Goal: Information Seeking & Learning: Learn about a topic

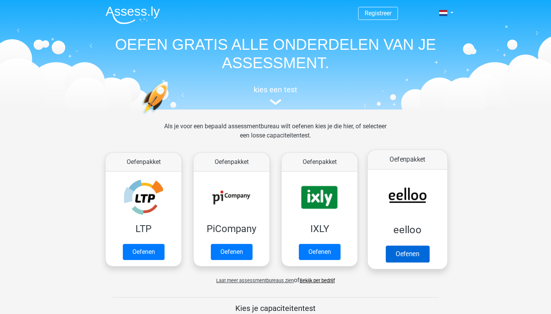
click at [386, 255] on link "Oefenen" at bounding box center [408, 253] width 44 height 17
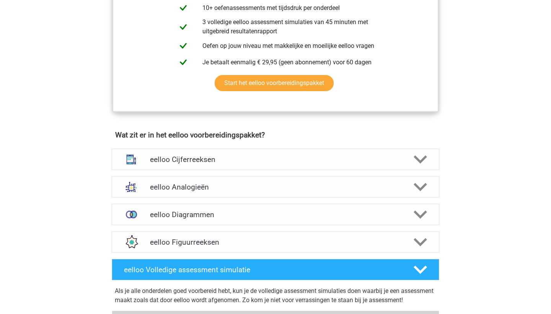
scroll to position [361, 0]
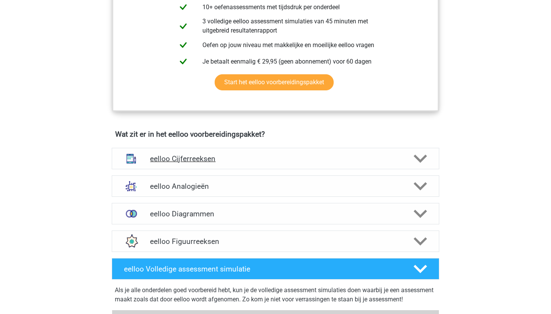
click at [222, 169] on div "eelloo Cijferreeksen" at bounding box center [276, 158] width 328 height 21
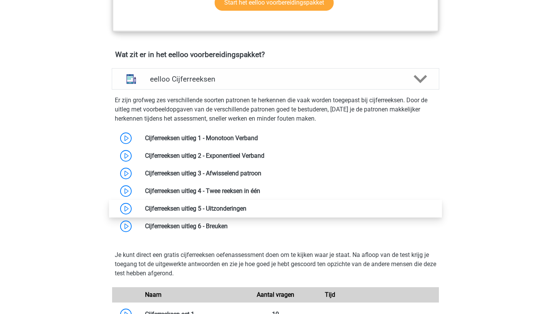
scroll to position [446, 0]
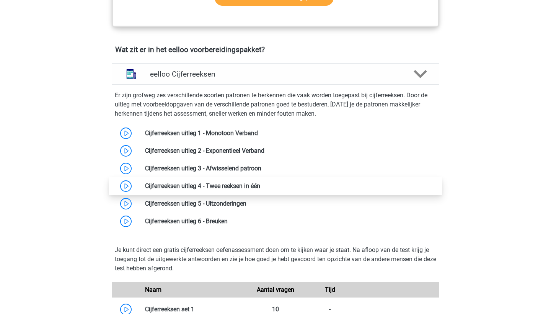
click at [260, 190] on link at bounding box center [260, 185] width 0 height 7
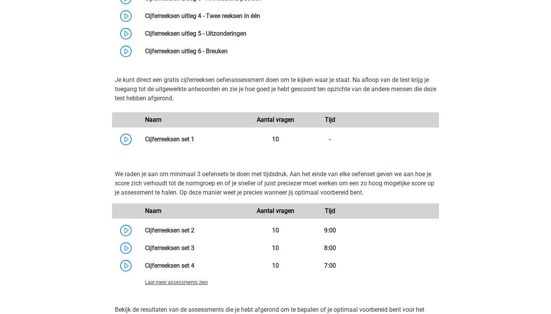
scroll to position [623, 0]
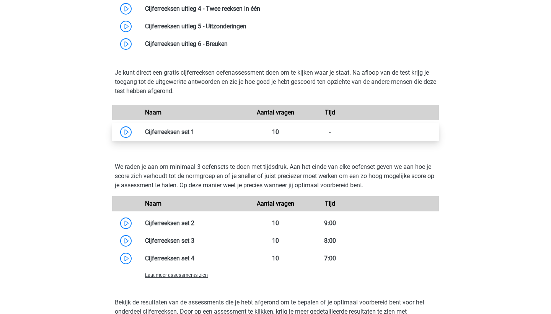
click at [195, 136] on link at bounding box center [195, 131] width 0 height 7
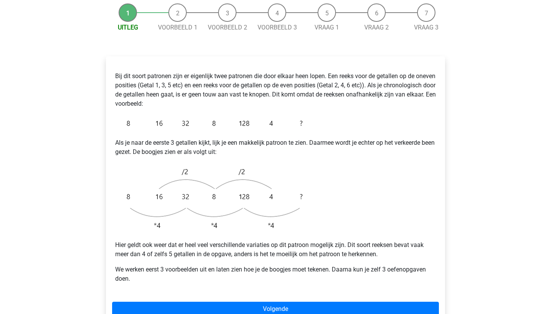
scroll to position [122, 0]
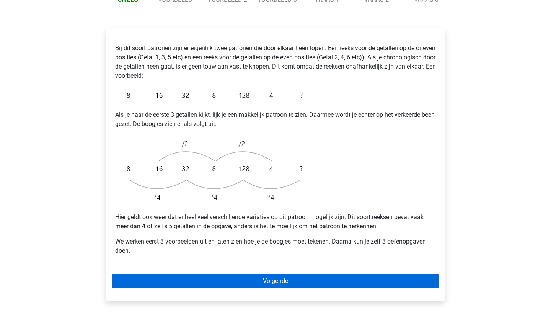
click at [242, 274] on link "Volgende" at bounding box center [275, 281] width 327 height 15
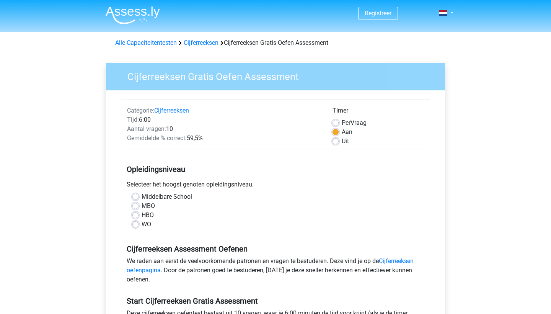
click at [147, 204] on label "MBO" at bounding box center [148, 205] width 13 height 9
click at [139, 204] on input "MBO" at bounding box center [135, 205] width 6 height 8
radio input "true"
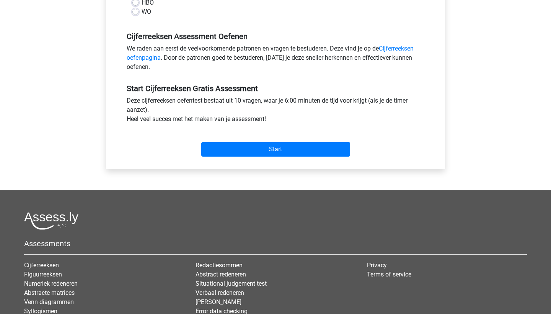
scroll to position [213, 0]
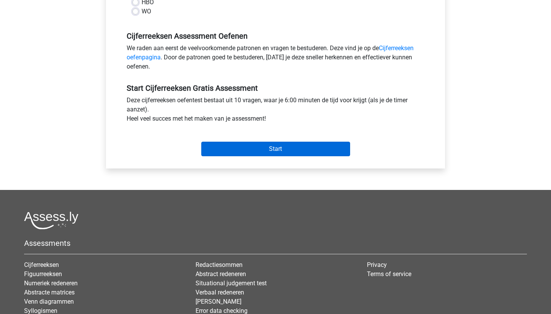
click at [257, 152] on input "Start" at bounding box center [275, 149] width 149 height 15
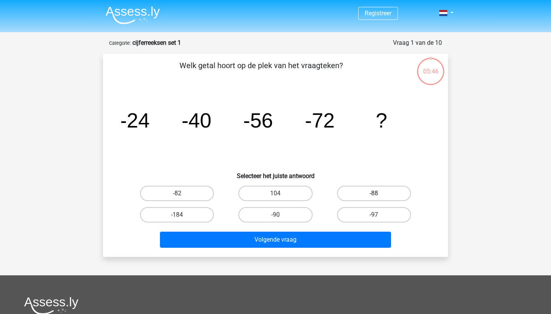
click at [352, 200] on label "-88" at bounding box center [374, 193] width 74 height 15
click at [374, 198] on input "-88" at bounding box center [376, 195] width 5 height 5
radio input "true"
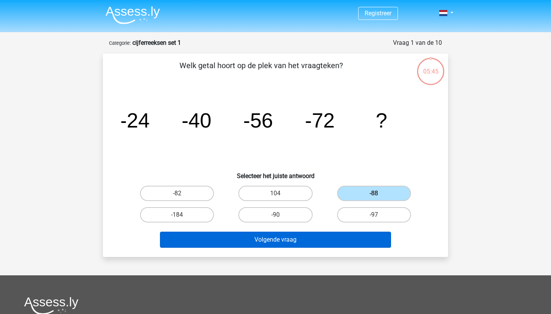
click at [319, 239] on button "Volgende vraag" at bounding box center [276, 240] width 232 height 16
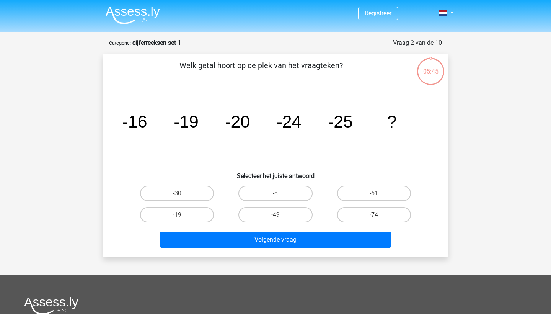
scroll to position [38, 0]
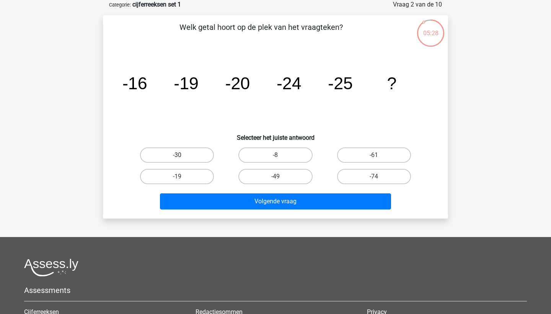
click at [191, 156] on label "-30" at bounding box center [177, 154] width 74 height 15
click at [182, 156] on input "-30" at bounding box center [179, 157] width 5 height 5
radio input "true"
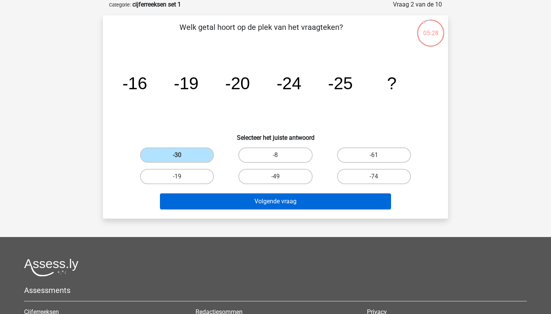
click at [233, 200] on button "Volgende vraag" at bounding box center [276, 201] width 232 height 16
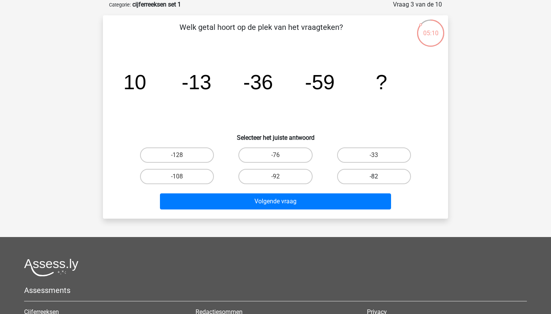
click at [363, 173] on label "-82" at bounding box center [374, 176] width 74 height 15
click at [374, 177] on input "-82" at bounding box center [376, 179] width 5 height 5
radio input "true"
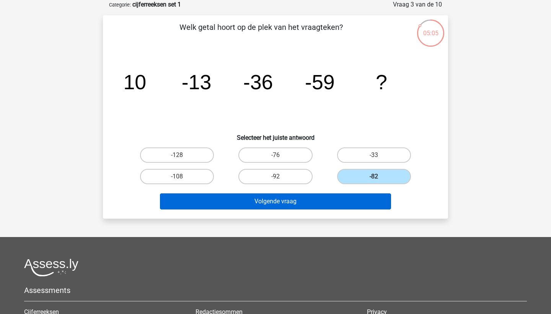
click at [324, 208] on button "Volgende vraag" at bounding box center [276, 201] width 232 height 16
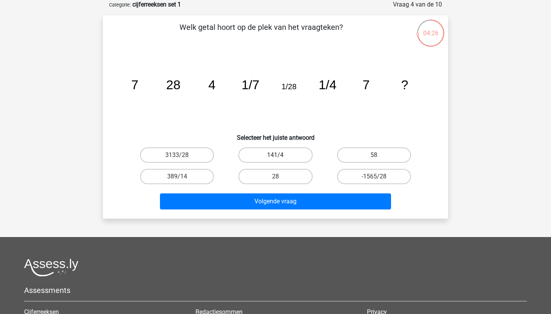
click at [280, 154] on label "141/4" at bounding box center [276, 154] width 74 height 15
click at [280, 155] on input "141/4" at bounding box center [278, 157] width 5 height 5
radio input "true"
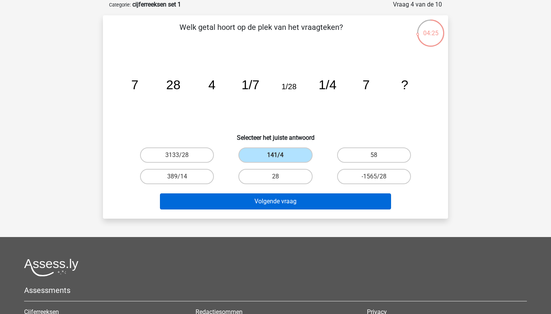
click at [255, 203] on button "Volgende vraag" at bounding box center [276, 201] width 232 height 16
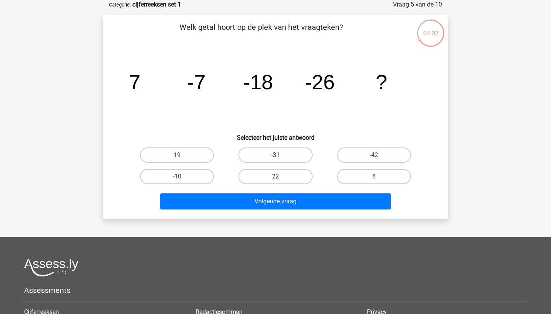
click at [286, 147] on label "-31" at bounding box center [276, 154] width 74 height 15
click at [281, 155] on input "-31" at bounding box center [278, 157] width 5 height 5
radio input "true"
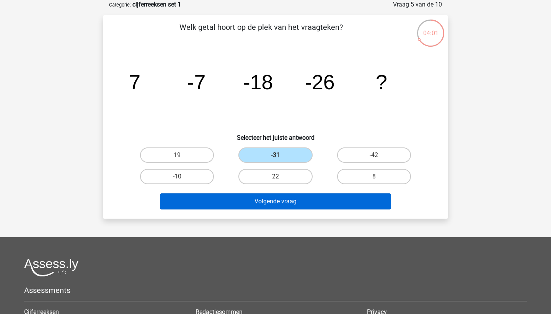
click at [285, 198] on button "Volgende vraag" at bounding box center [276, 201] width 232 height 16
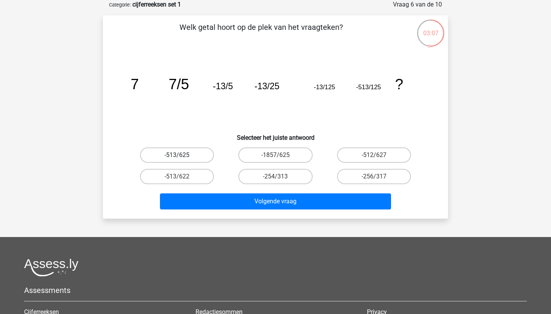
click at [209, 155] on label "-513/625" at bounding box center [177, 154] width 74 height 15
click at [182, 155] on input "-513/625" at bounding box center [179, 157] width 5 height 5
radio input "true"
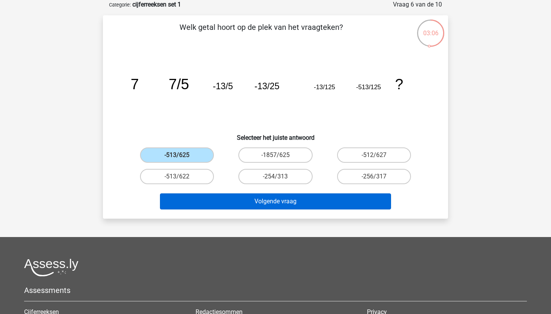
click at [252, 200] on button "Volgende vraag" at bounding box center [276, 201] width 232 height 16
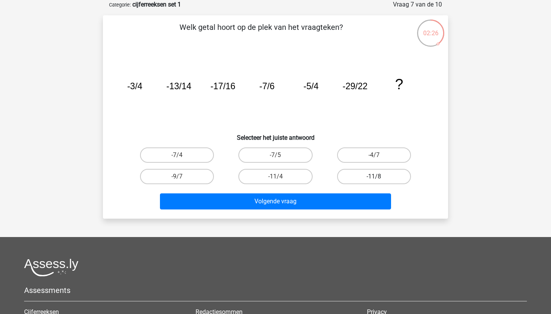
click at [360, 175] on label "-11/8" at bounding box center [374, 176] width 74 height 15
click at [374, 177] on input "-11/8" at bounding box center [376, 179] width 5 height 5
radio input "true"
click at [306, 209] on div "Volgende vraag" at bounding box center [276, 202] width 296 height 19
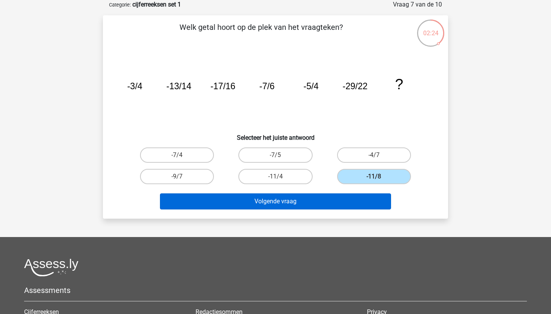
click at [304, 201] on button "Volgende vraag" at bounding box center [276, 201] width 232 height 16
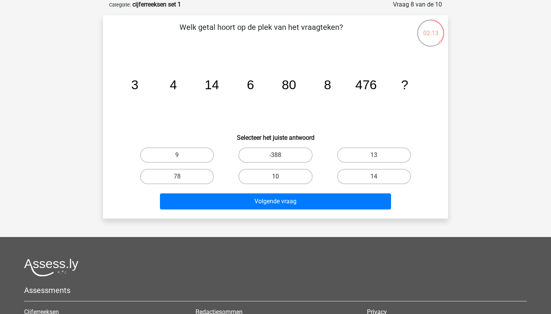
click at [281, 180] on label "10" at bounding box center [276, 176] width 74 height 15
click at [281, 180] on input "10" at bounding box center [278, 179] width 5 height 5
radio input "true"
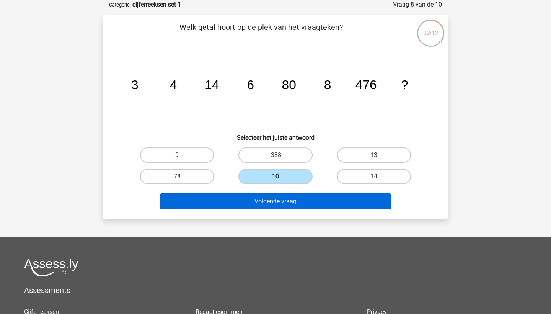
click at [285, 207] on button "Volgende vraag" at bounding box center [276, 201] width 232 height 16
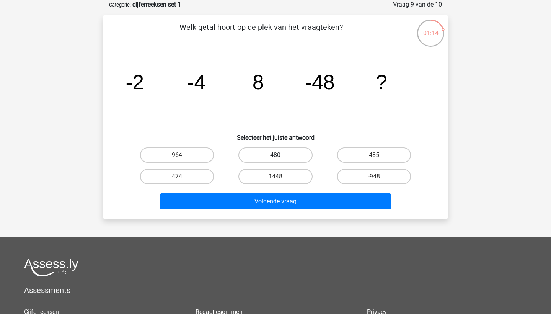
click at [278, 152] on label "480" at bounding box center [276, 154] width 74 height 15
click at [278, 155] on input "480" at bounding box center [278, 157] width 5 height 5
radio input "true"
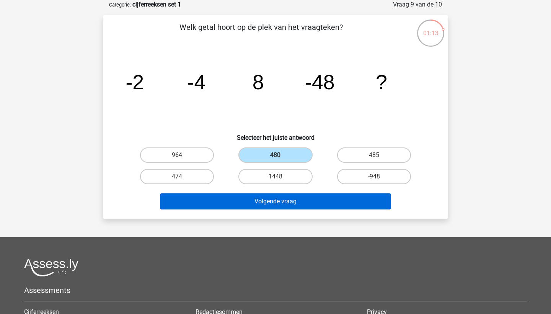
click at [294, 201] on button "Volgende vraag" at bounding box center [276, 201] width 232 height 16
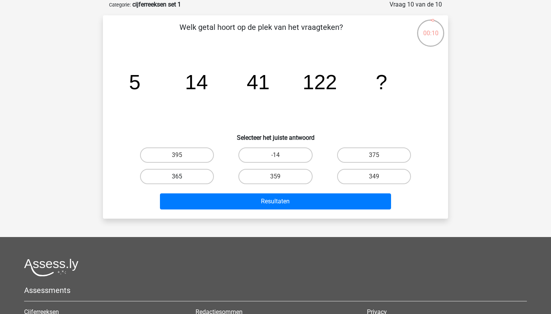
click at [201, 177] on label "365" at bounding box center [177, 176] width 74 height 15
click at [182, 177] on input "365" at bounding box center [179, 179] width 5 height 5
radio input "true"
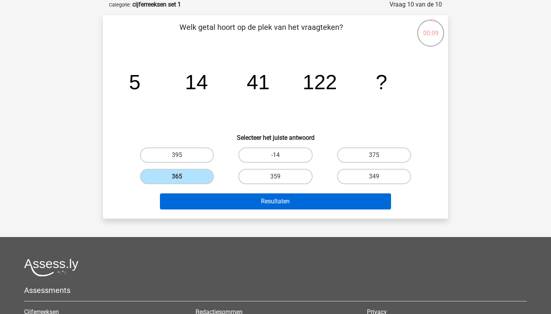
click at [235, 200] on button "Resultaten" at bounding box center [276, 201] width 232 height 16
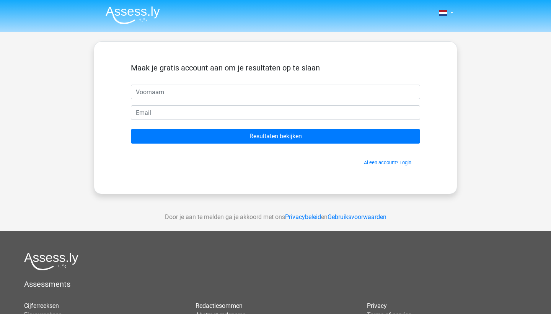
click at [413, 94] on input "text" at bounding box center [275, 92] width 289 height 15
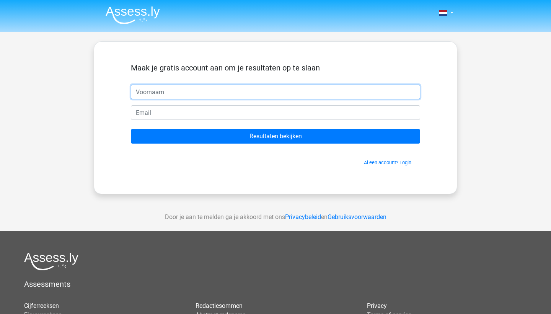
type input "Marushka"
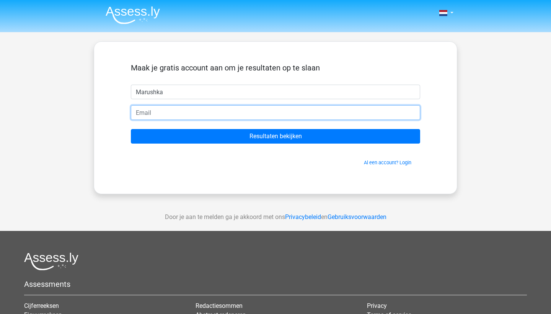
type input "[EMAIL_ADDRESS][DOMAIN_NAME]"
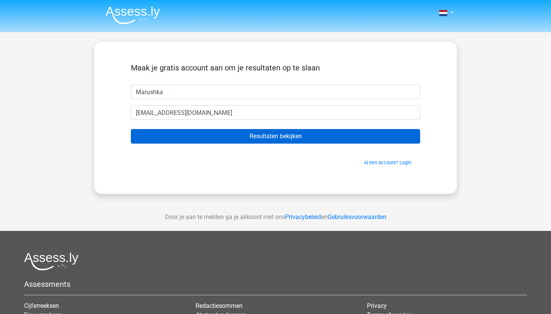
click at [250, 140] on input "Resultaten bekijken" at bounding box center [275, 136] width 289 height 15
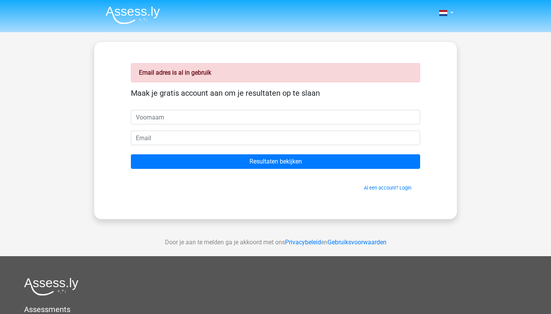
click at [196, 112] on input "text" at bounding box center [275, 117] width 289 height 15
click at [383, 189] on link "Al een account? Login" at bounding box center [387, 188] width 47 height 6
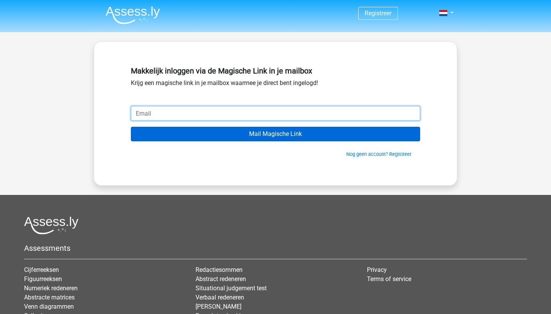
type input "[EMAIL_ADDRESS][DOMAIN_NAME]"
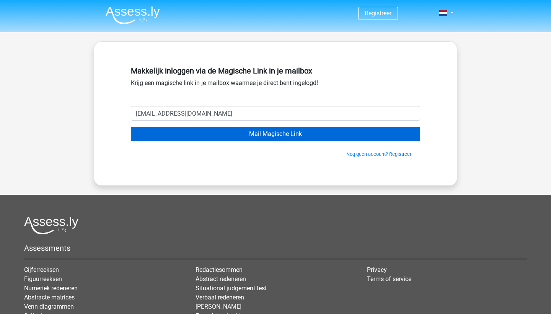
click at [229, 137] on input "Mail Magische Link" at bounding box center [275, 134] width 289 height 15
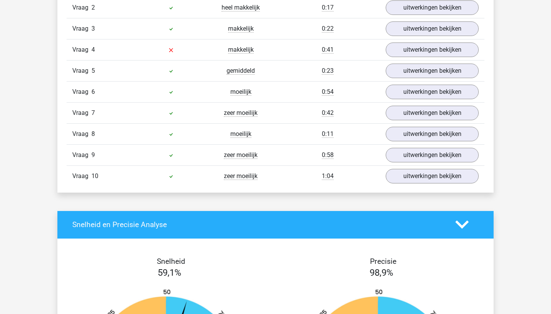
scroll to position [663, 0]
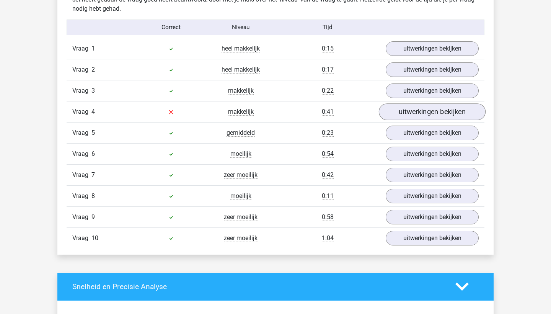
click at [395, 106] on link "uitwerkingen bekijken" at bounding box center [432, 111] width 107 height 17
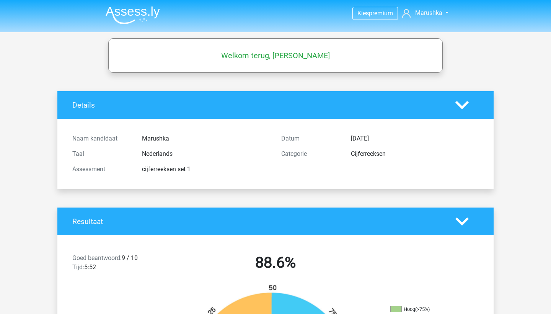
scroll to position [0, 0]
click at [140, 12] on img at bounding box center [133, 15] width 54 height 18
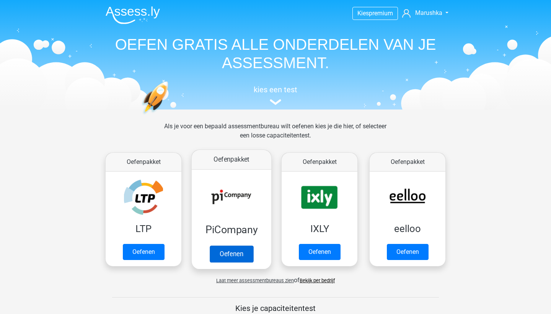
click at [219, 245] on link "Oefenen" at bounding box center [232, 253] width 44 height 17
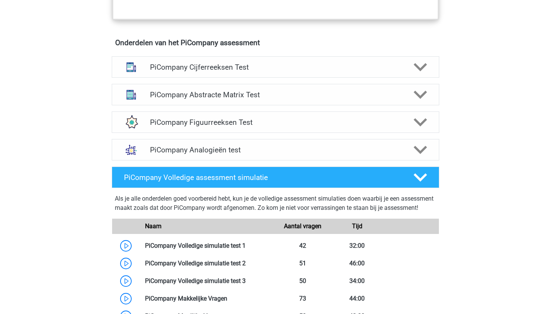
scroll to position [499, 0]
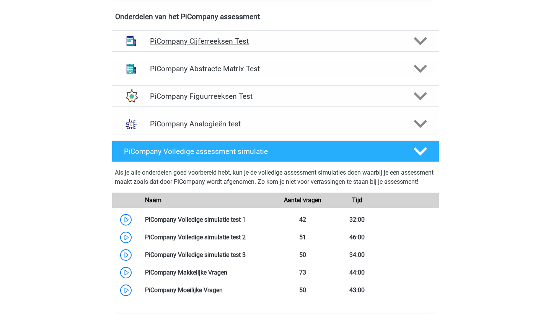
click at [232, 52] on div "PiCompany Cijferreeksen Test" at bounding box center [276, 40] width 328 height 21
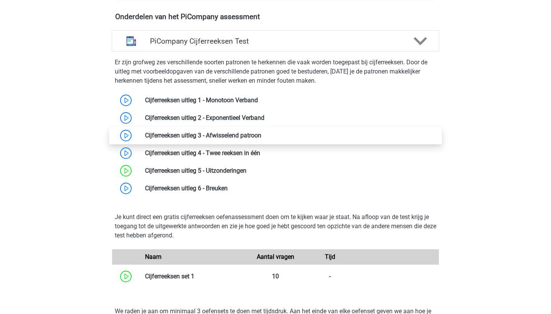
click at [262, 139] on link at bounding box center [262, 135] width 0 height 7
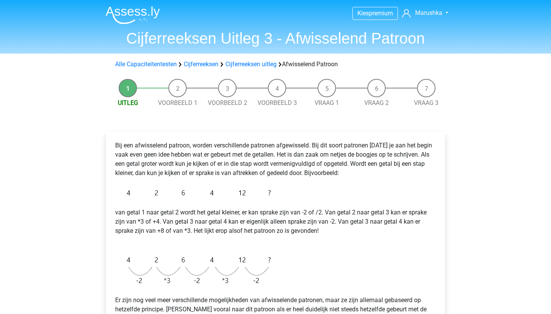
click at [140, 15] on img at bounding box center [133, 15] width 54 height 18
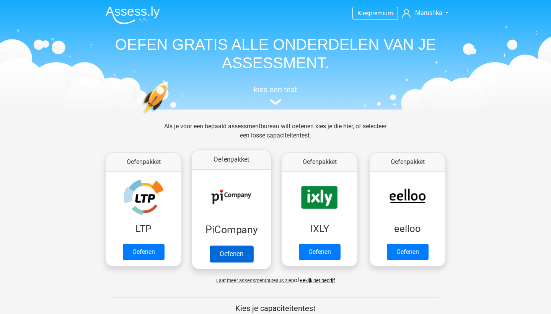
scroll to position [4, 0]
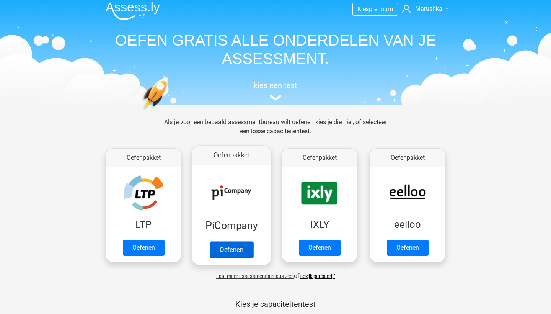
click at [243, 241] on link "Oefenen" at bounding box center [232, 249] width 44 height 17
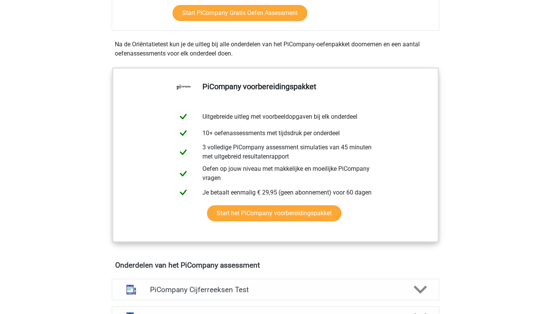
scroll to position [243, 0]
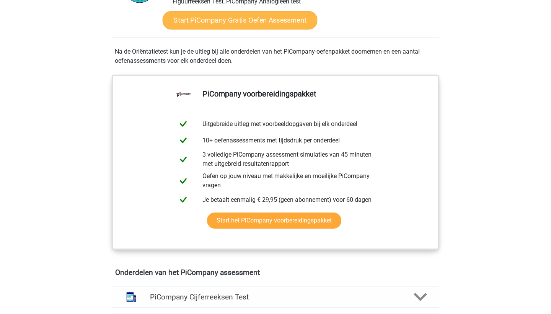
click at [268, 29] on link "Start PiCompany Gratis Oefen Assessment" at bounding box center [240, 20] width 155 height 18
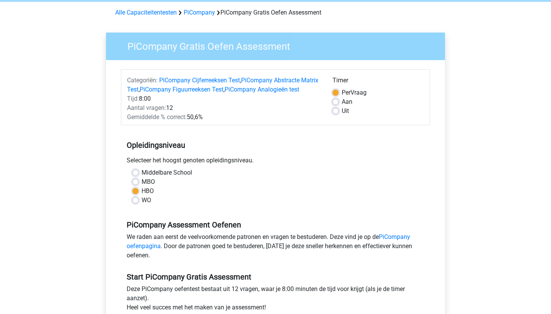
scroll to position [33, 0]
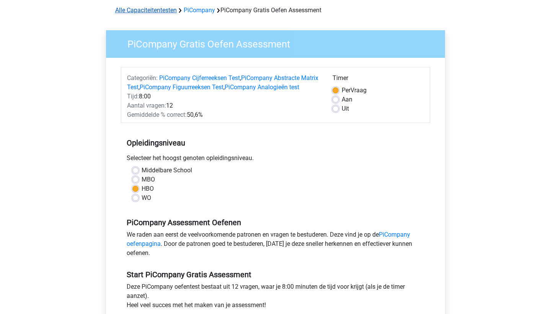
click at [157, 10] on link "Alle Capaciteitentesten" at bounding box center [146, 10] width 62 height 7
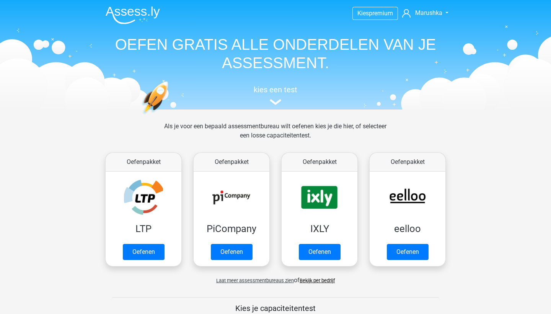
scroll to position [325, 0]
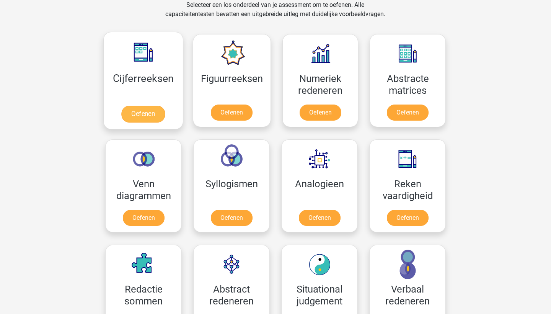
click at [136, 106] on link "Oefenen" at bounding box center [143, 114] width 44 height 17
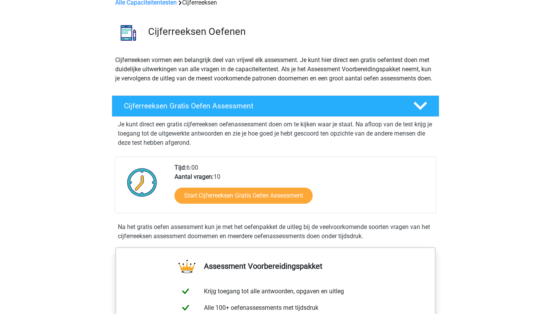
scroll to position [43, 0]
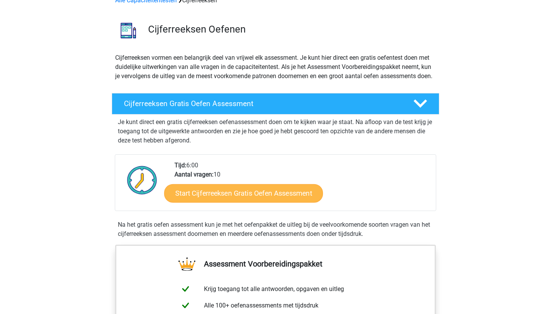
click at [228, 202] on link "Start Cijferreeksen Gratis Oefen Assessment" at bounding box center [243, 193] width 159 height 18
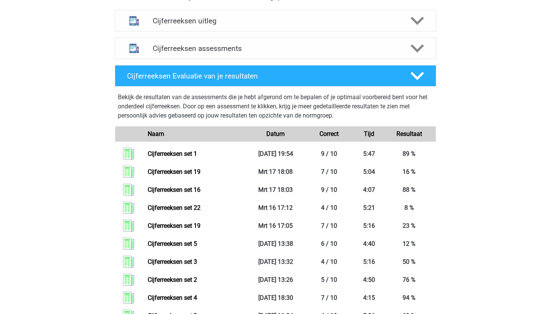
scroll to position [475, 0]
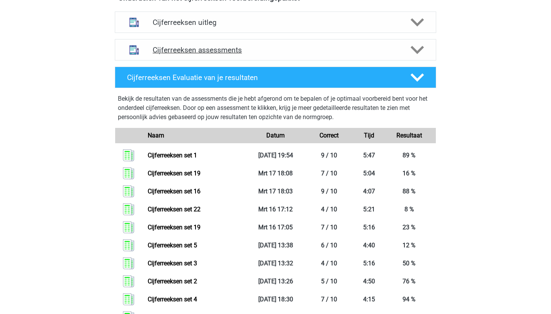
click at [183, 61] on div "Cijferreeksen assessments" at bounding box center [276, 49] width 322 height 21
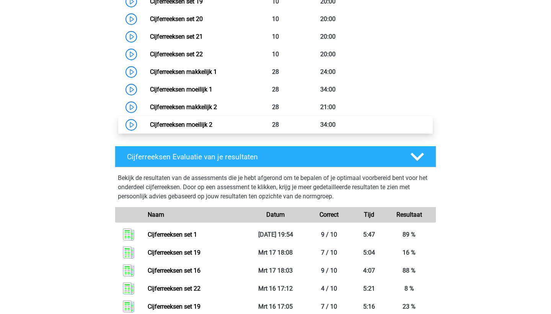
scroll to position [912, 0]
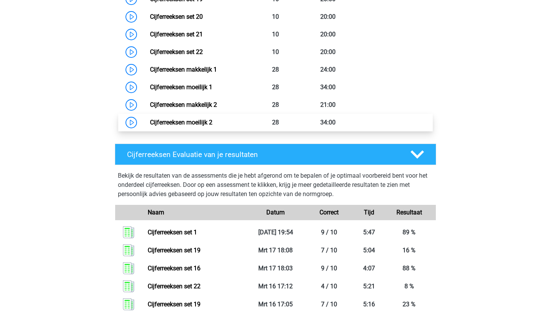
click at [181, 126] on link "Cijferreeksen moeilijk 2" at bounding box center [181, 122] width 62 height 7
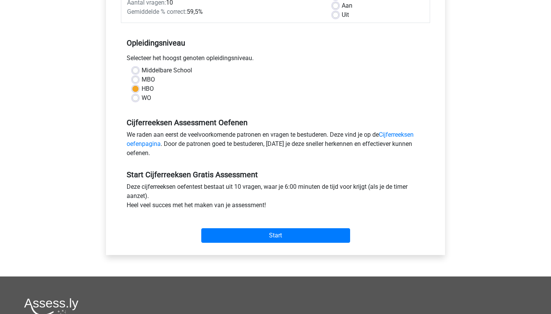
scroll to position [134, 0]
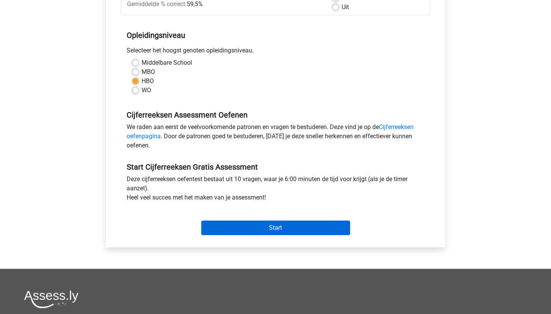
click at [253, 226] on input "Start" at bounding box center [275, 228] width 149 height 15
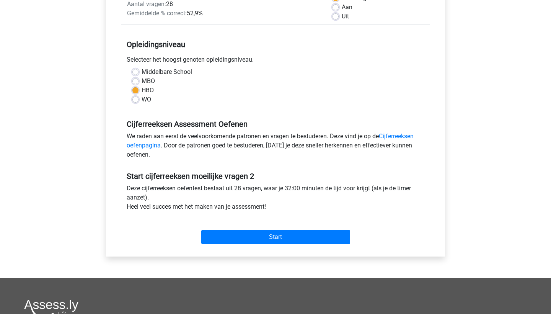
scroll to position [131, 0]
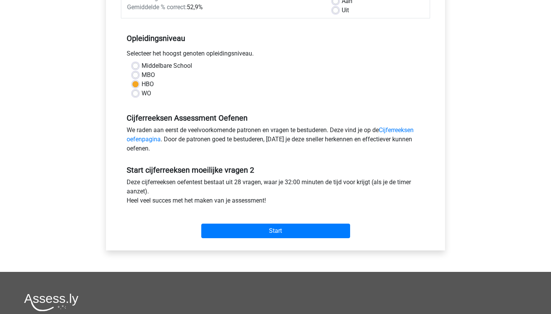
click at [151, 80] on label "HBO" at bounding box center [148, 84] width 12 height 9
click at [139, 80] on input "HBO" at bounding box center [135, 84] width 6 height 8
click at [150, 77] on label "MBO" at bounding box center [148, 74] width 13 height 9
click at [139, 77] on input "MBO" at bounding box center [135, 74] width 6 height 8
radio input "true"
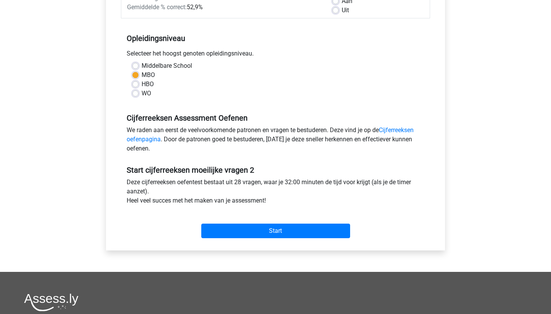
click at [291, 239] on div "Start" at bounding box center [275, 224] width 309 height 33
click at [288, 228] on input "Start" at bounding box center [275, 231] width 149 height 15
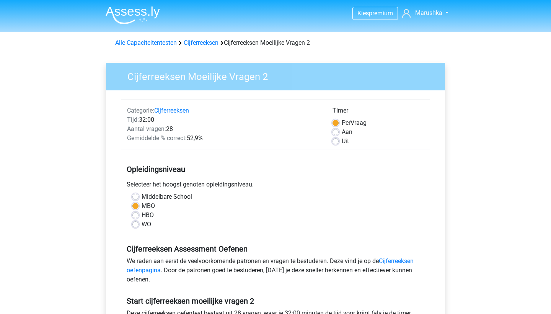
scroll to position [0, 0]
click at [134, 16] on img at bounding box center [133, 15] width 54 height 18
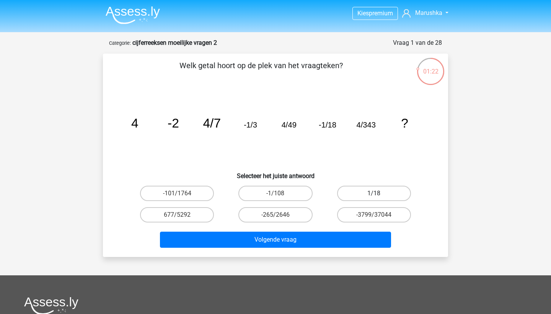
click at [380, 188] on label "1/18" at bounding box center [374, 193] width 74 height 15
click at [379, 193] on input "1/18" at bounding box center [376, 195] width 5 height 5
radio input "true"
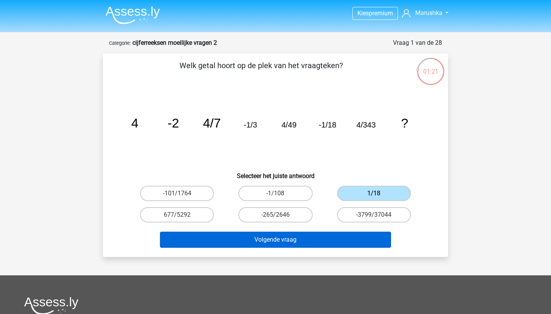
click at [329, 232] on button "Volgende vraag" at bounding box center [276, 240] width 232 height 16
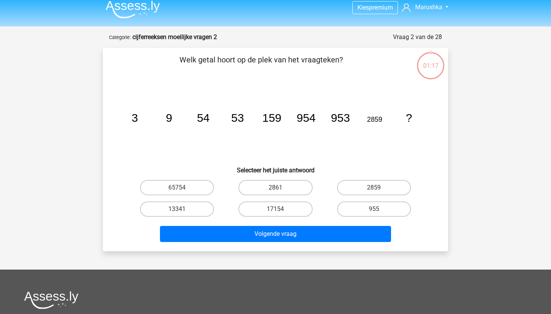
scroll to position [5, 0]
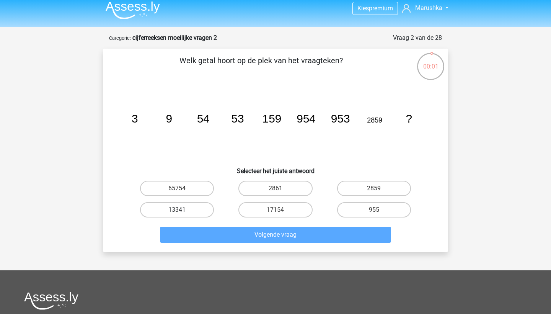
click at [183, 211] on label "13341" at bounding box center [177, 209] width 74 height 15
click at [182, 211] on input "13341" at bounding box center [179, 212] width 5 height 5
radio input "true"
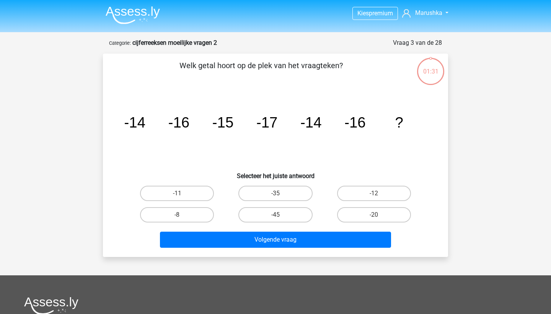
scroll to position [5, 0]
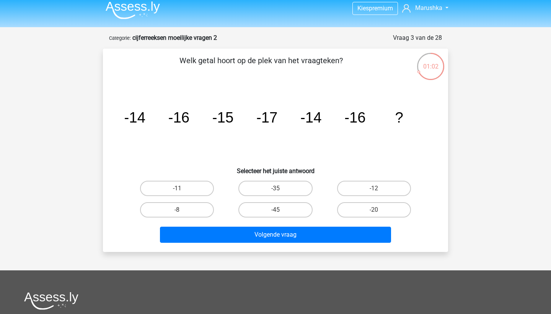
click at [377, 188] on input "-12" at bounding box center [376, 190] width 5 height 5
radio input "true"
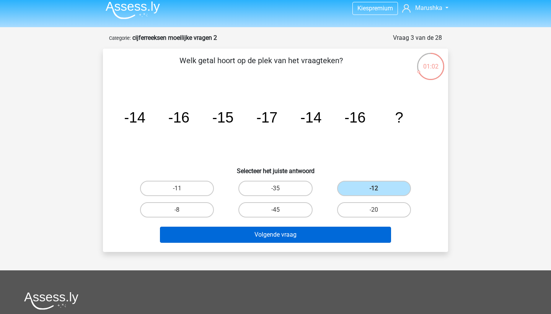
click at [319, 238] on button "Volgende vraag" at bounding box center [276, 235] width 232 height 16
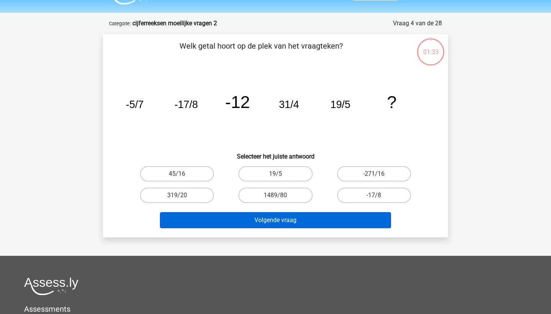
scroll to position [14, 0]
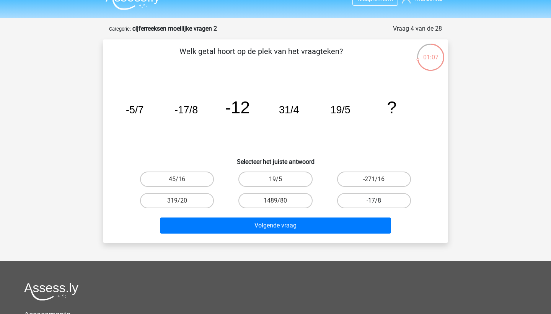
click at [352, 203] on label "-17/8" at bounding box center [374, 200] width 74 height 15
click at [374, 203] on input "-17/8" at bounding box center [376, 203] width 5 height 5
radio input "true"
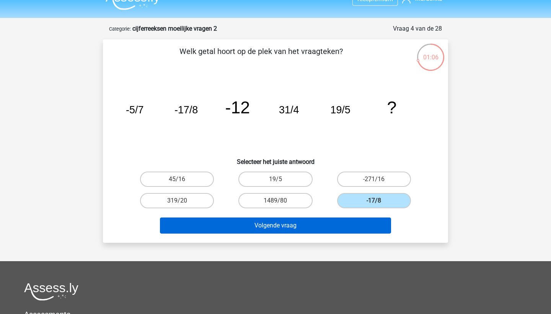
click at [309, 229] on button "Volgende vraag" at bounding box center [276, 225] width 232 height 16
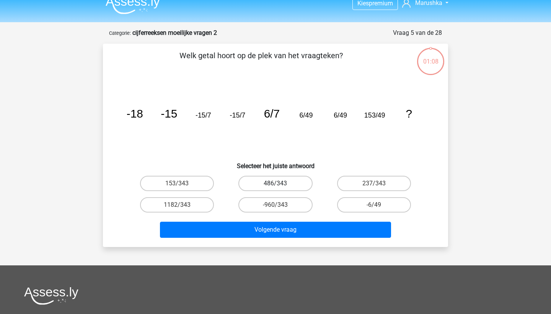
scroll to position [10, 0]
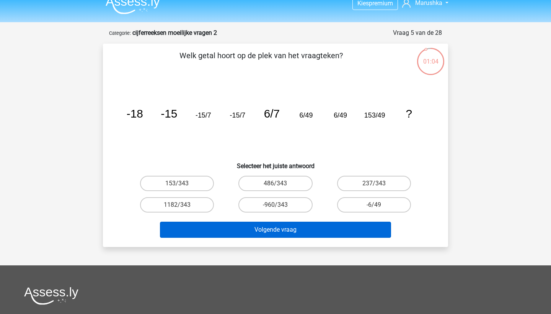
click at [257, 227] on button "Volgende vraag" at bounding box center [276, 230] width 232 height 16
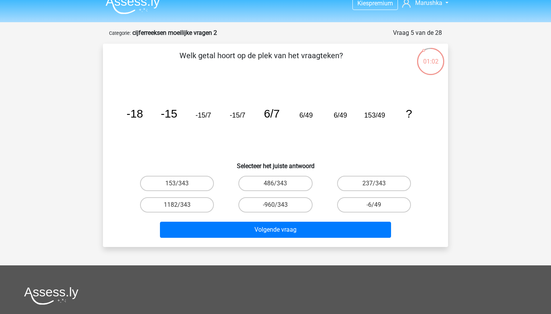
click at [211, 140] on icon "image/svg+xml -18 -15 -15/7 -15/7 6/7 6/49 6/49 153/49 ?" at bounding box center [275, 117] width 309 height 77
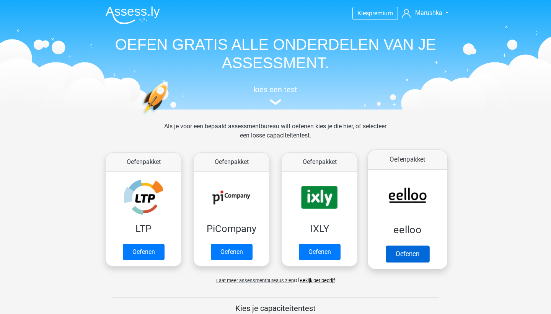
click at [399, 245] on link "Oefenen" at bounding box center [408, 253] width 44 height 17
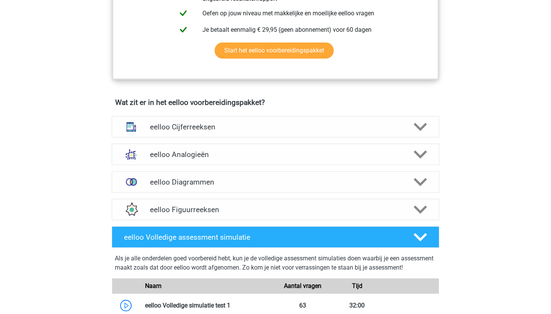
scroll to position [396, 0]
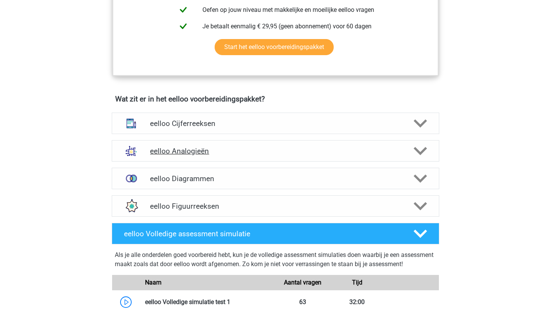
click at [184, 155] on h4 "eelloo Analogieën" at bounding box center [275, 151] width 251 height 9
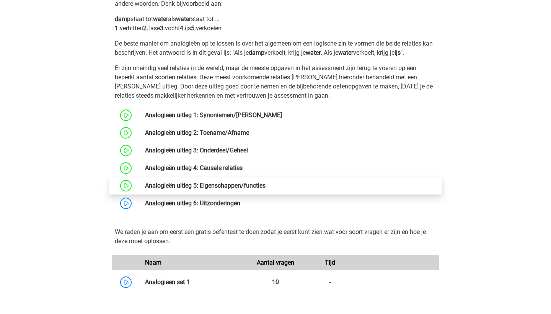
scroll to position [595, 0]
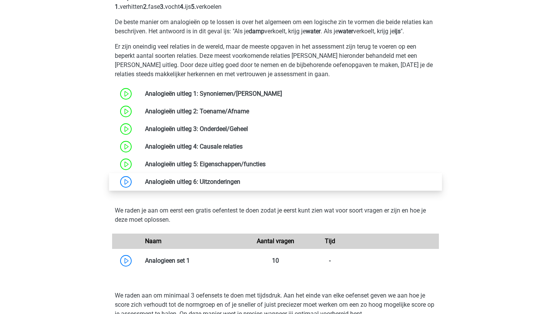
click at [240, 185] on link at bounding box center [240, 181] width 0 height 7
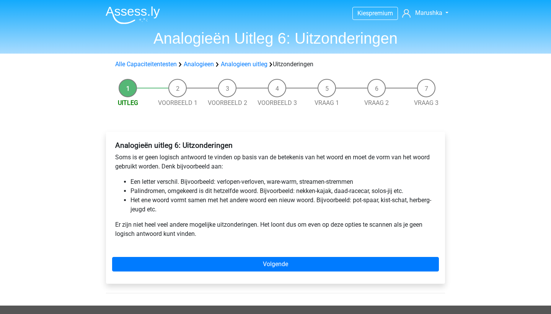
click at [150, 16] on img at bounding box center [133, 15] width 54 height 18
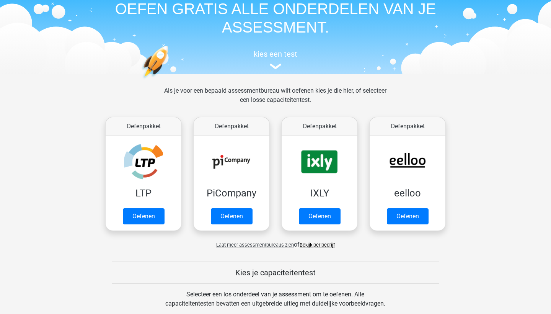
scroll to position [49, 0]
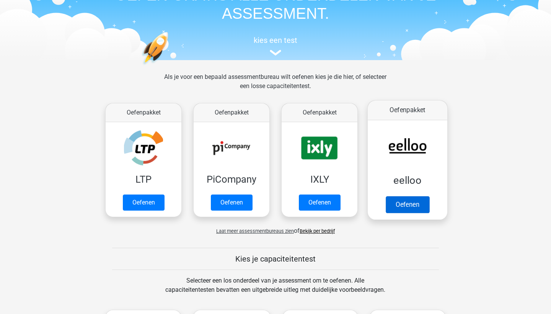
click at [417, 196] on link "Oefenen" at bounding box center [408, 204] width 44 height 17
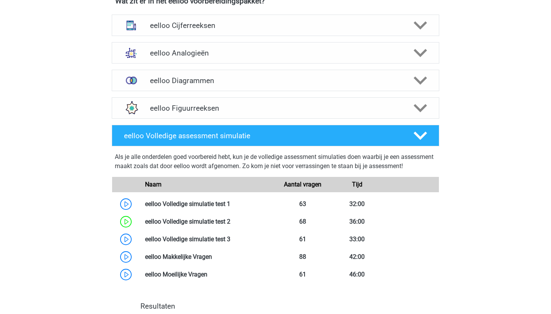
scroll to position [496, 0]
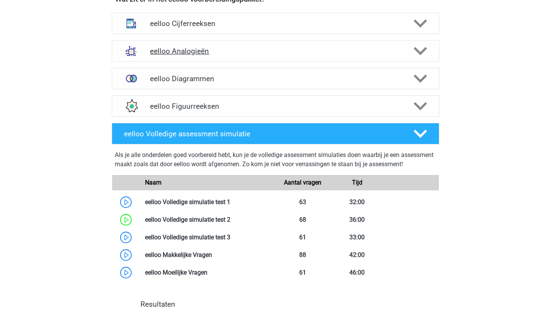
click at [214, 50] on div "eelloo Analogieën" at bounding box center [276, 50] width 328 height 21
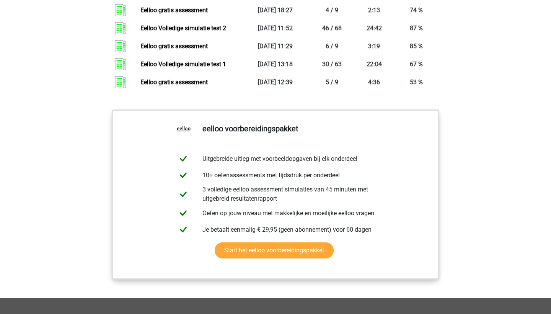
scroll to position [2245, 0]
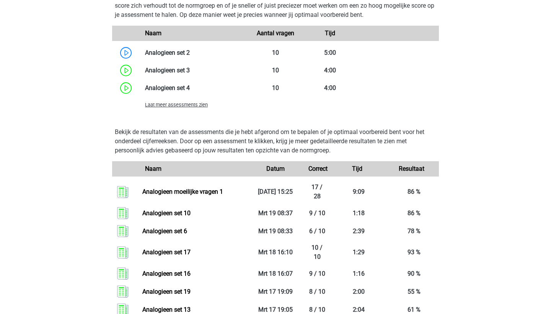
scroll to position [896, 0]
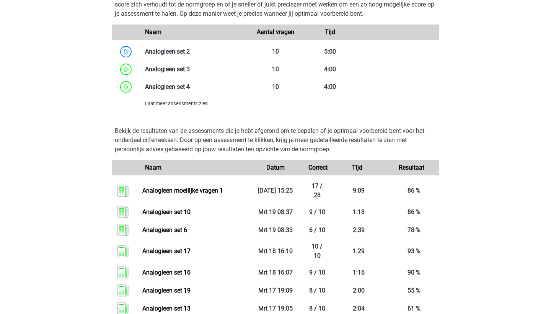
click at [180, 104] on div "Laat meer assessments zien" at bounding box center [193, 103] width 109 height 9
click at [180, 106] on span "Laat meer assessments zien" at bounding box center [176, 104] width 63 height 6
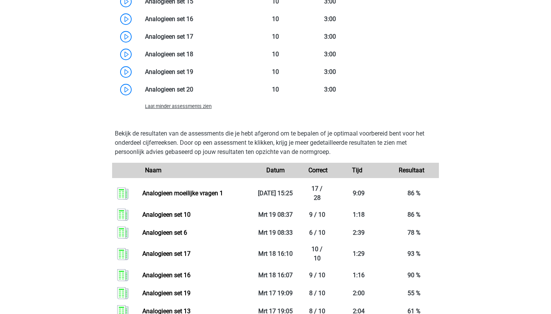
scroll to position [1141, 0]
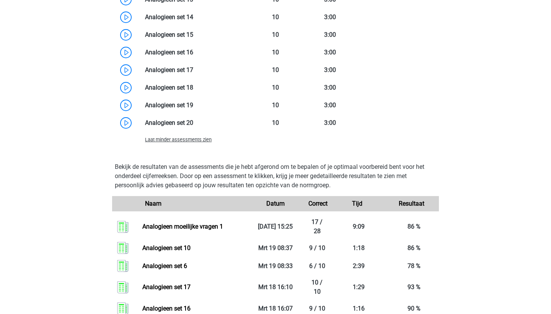
click at [190, 142] on span "Laat minder assessments zien" at bounding box center [178, 140] width 67 height 6
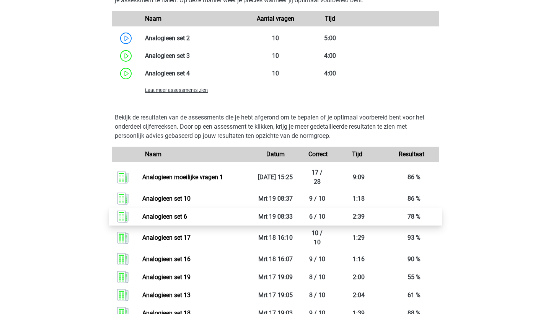
scroll to position [885, 0]
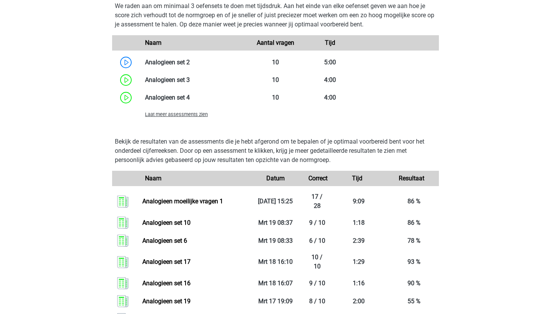
click at [195, 117] on span "Laat meer assessments zien" at bounding box center [176, 114] width 63 height 6
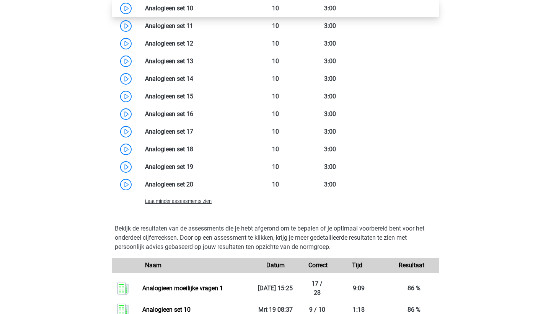
scroll to position [1081, 0]
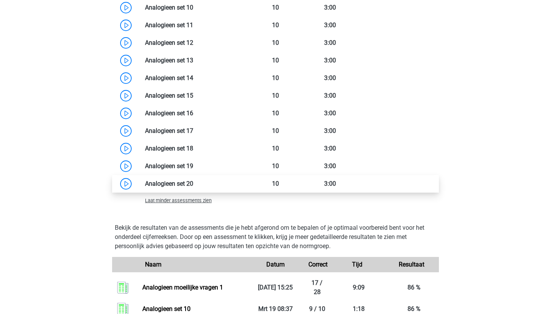
click at [193, 186] on link at bounding box center [193, 183] width 0 height 7
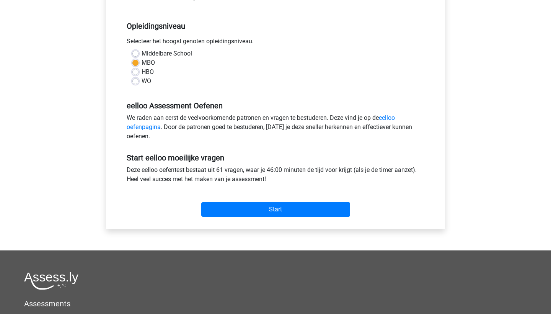
scroll to position [147, 0]
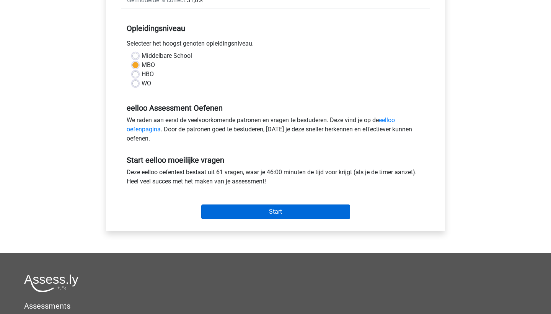
click at [240, 210] on input "Start" at bounding box center [275, 211] width 149 height 15
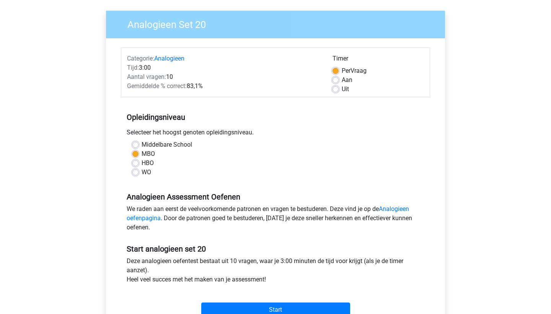
scroll to position [162, 0]
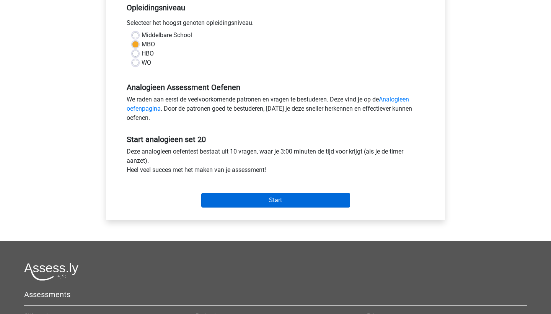
click at [249, 204] on input "Start" at bounding box center [275, 200] width 149 height 15
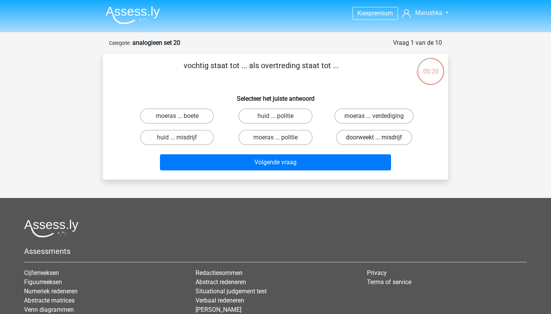
click at [355, 137] on label "doorweekt ... misdrijf" at bounding box center [374, 137] width 76 height 15
click at [374, 137] on input "doorweekt ... misdrijf" at bounding box center [376, 139] width 5 height 5
radio input "true"
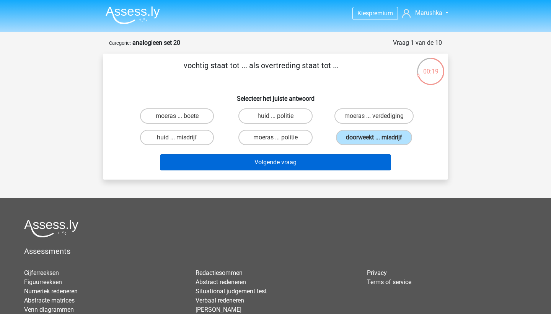
click at [295, 159] on button "Volgende vraag" at bounding box center [276, 162] width 232 height 16
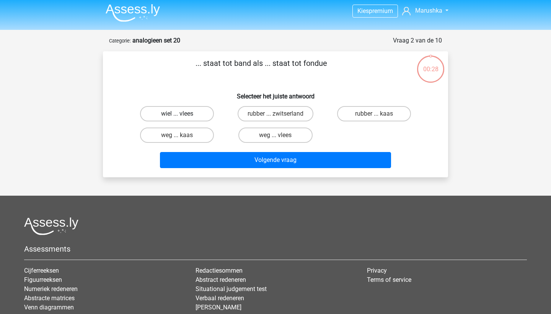
scroll to position [1, 0]
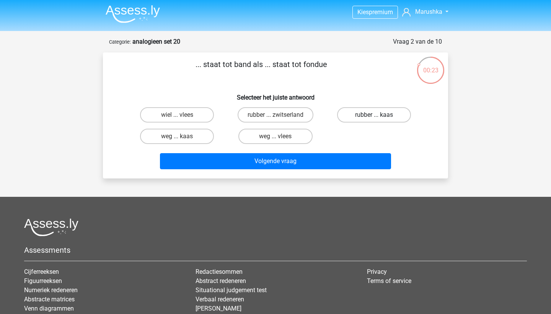
click at [351, 118] on label "rubber ... kaas" at bounding box center [374, 114] width 74 height 15
click at [374, 118] on input "rubber ... kaas" at bounding box center [376, 117] width 5 height 5
radio input "true"
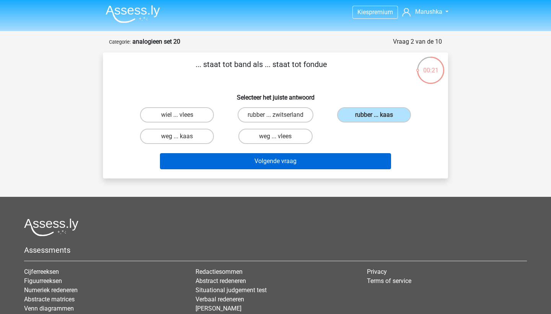
click at [317, 167] on button "Volgende vraag" at bounding box center [276, 161] width 232 height 16
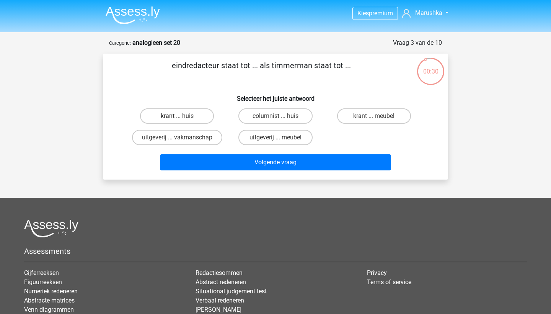
scroll to position [0, 0]
click at [358, 113] on label "krant ... meubel" at bounding box center [374, 115] width 74 height 15
click at [374, 116] on input "krant ... meubel" at bounding box center [376, 118] width 5 height 5
radio input "true"
click at [305, 172] on div "Volgende vraag" at bounding box center [276, 163] width 296 height 19
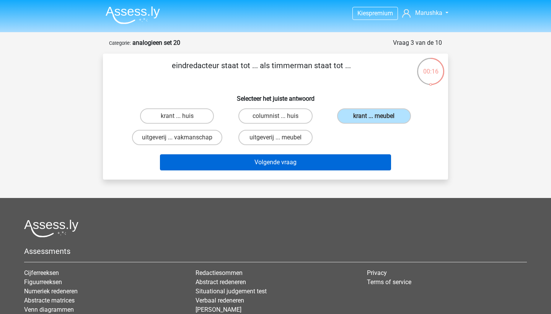
click at [303, 163] on button "Volgende vraag" at bounding box center [276, 162] width 232 height 16
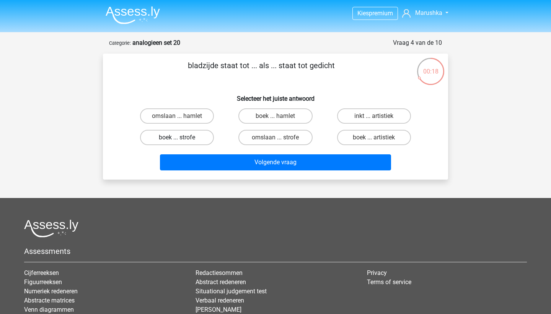
click at [193, 136] on label "boek ... strofe" at bounding box center [177, 137] width 74 height 15
click at [182, 137] on input "boek ... strofe" at bounding box center [179, 139] width 5 height 5
radio input "true"
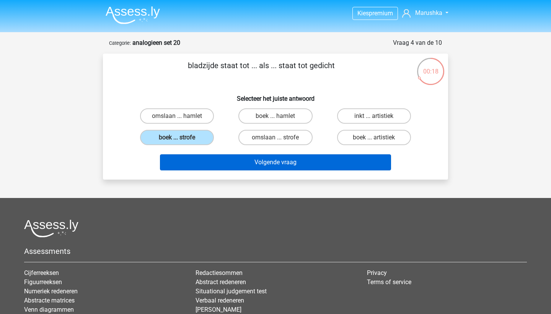
click at [246, 167] on button "Volgende vraag" at bounding box center [276, 162] width 232 height 16
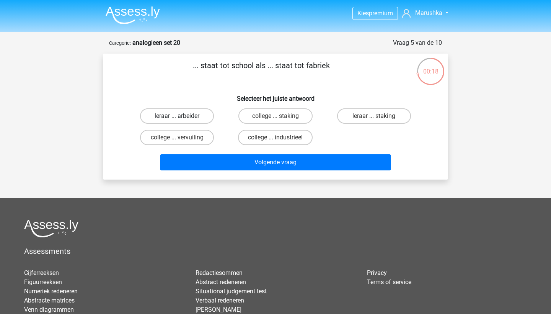
click at [163, 116] on label "leraar ... arbeider" at bounding box center [177, 115] width 74 height 15
click at [177, 116] on input "leraar ... arbeider" at bounding box center [179, 118] width 5 height 5
radio input "true"
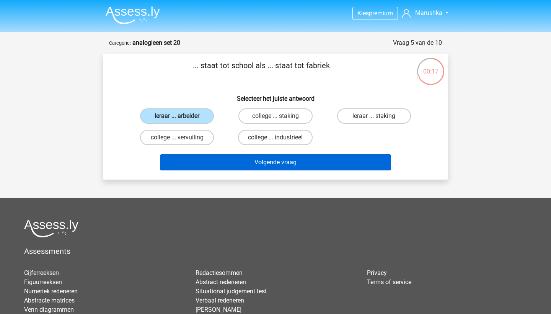
click at [216, 157] on button "Volgende vraag" at bounding box center [276, 162] width 232 height 16
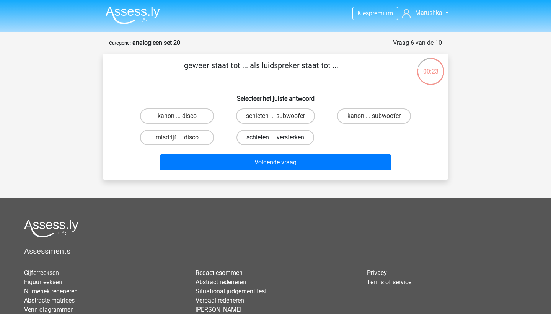
click at [262, 136] on label "schieten ... versterken" at bounding box center [276, 137] width 78 height 15
click at [276, 137] on input "schieten ... versterken" at bounding box center [278, 139] width 5 height 5
radio input "true"
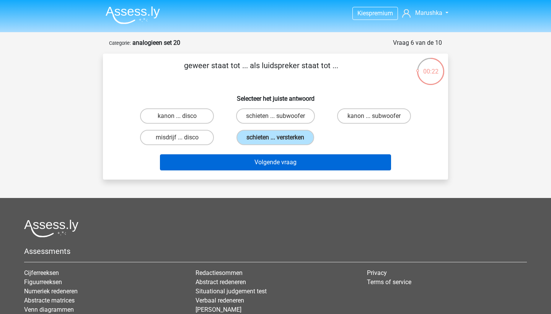
click at [261, 164] on button "Volgende vraag" at bounding box center [276, 162] width 232 height 16
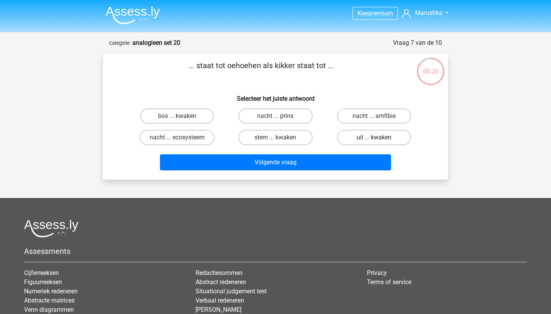
click at [355, 138] on label "uil ... kwaken" at bounding box center [374, 137] width 74 height 15
click at [374, 138] on input "uil ... kwaken" at bounding box center [376, 139] width 5 height 5
radio input "true"
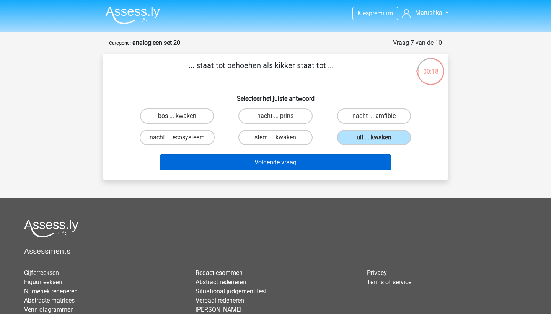
click at [336, 157] on button "Volgende vraag" at bounding box center [276, 162] width 232 height 16
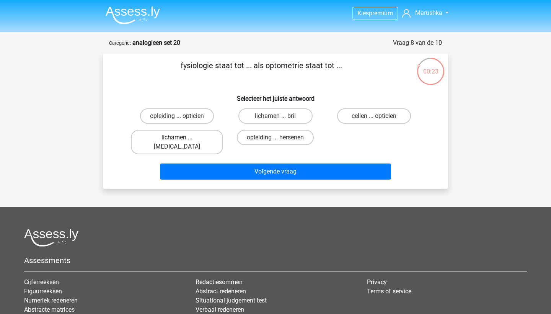
click at [200, 137] on label "lichamen ... ogen" at bounding box center [177, 142] width 92 height 25
click at [182, 137] on input "lichamen ... ogen" at bounding box center [179, 139] width 5 height 5
radio input "true"
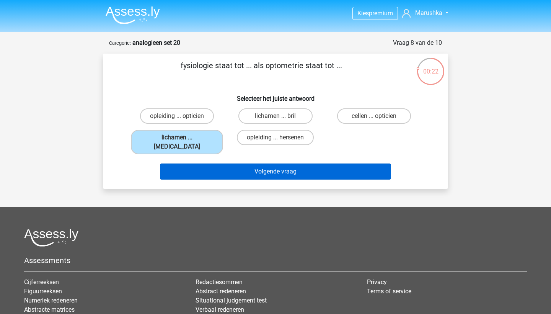
click at [217, 164] on button "Volgende vraag" at bounding box center [276, 172] width 232 height 16
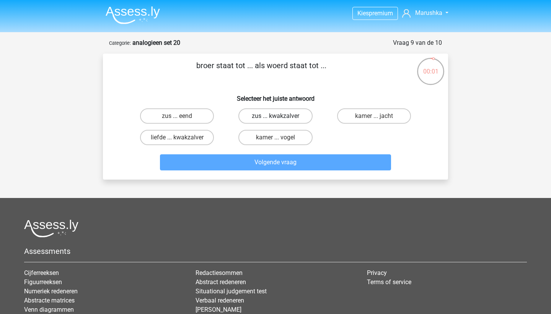
scroll to position [0, 0]
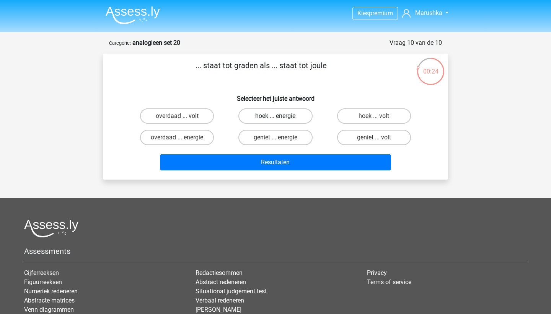
click at [265, 118] on label "hoek ... energie" at bounding box center [276, 115] width 74 height 15
click at [276, 118] on input "hoek ... energie" at bounding box center [278, 118] width 5 height 5
radio input "true"
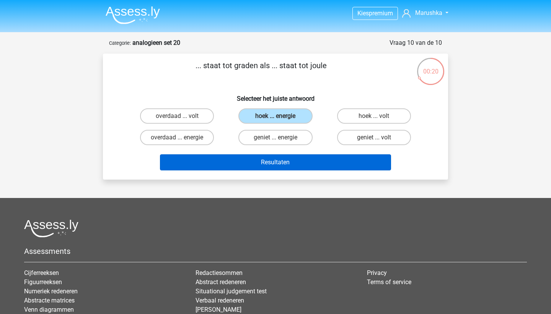
click at [265, 160] on button "Resultaten" at bounding box center [276, 162] width 232 height 16
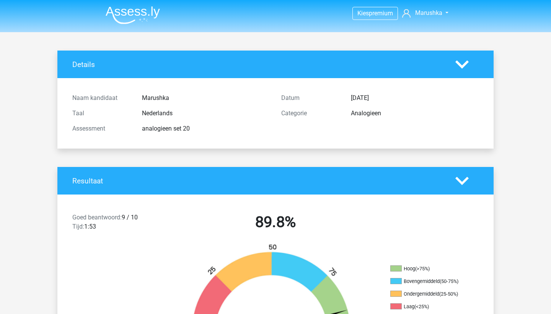
click at [146, 11] on img at bounding box center [133, 15] width 54 height 18
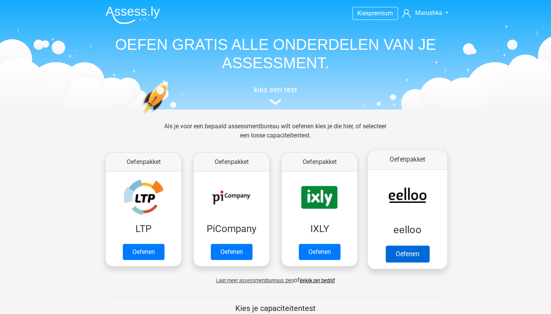
click at [415, 245] on link "Oefenen" at bounding box center [408, 253] width 44 height 17
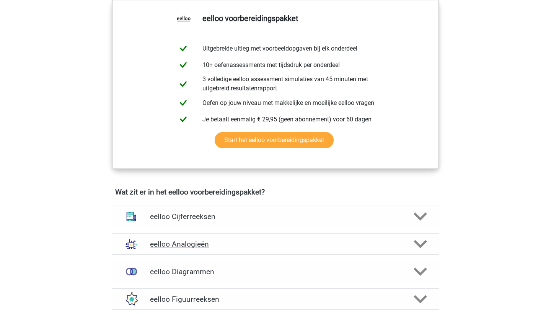
scroll to position [372, 0]
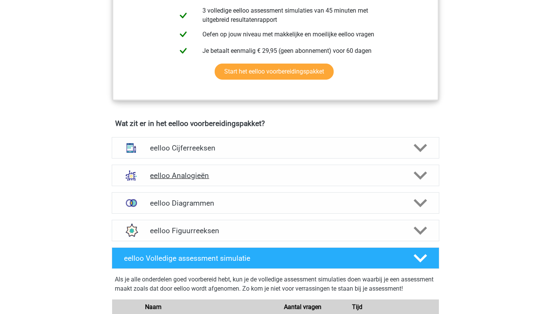
click at [210, 173] on div "eelloo Analogieën" at bounding box center [276, 175] width 328 height 21
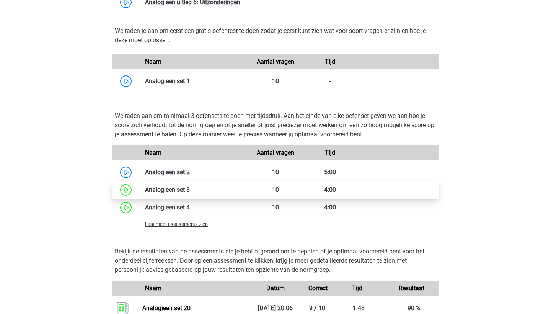
scroll to position [787, 0]
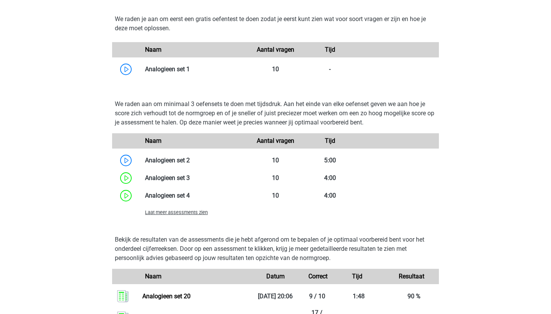
click at [179, 215] on span "Laat meer assessments zien" at bounding box center [176, 212] width 63 height 6
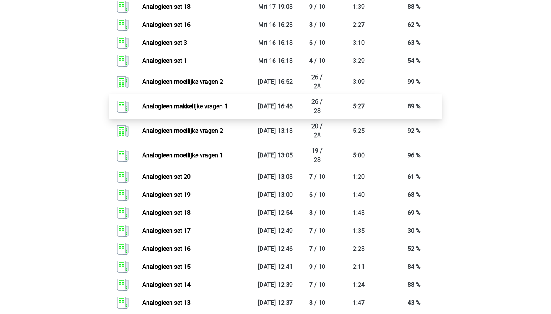
scroll to position [1517, 0]
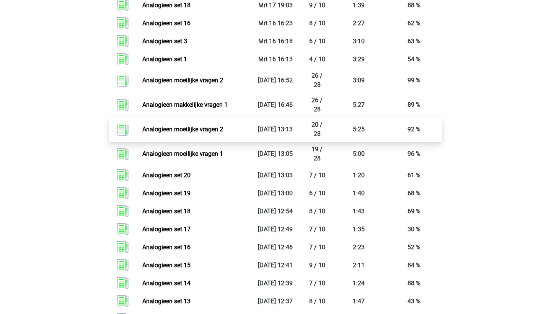
click at [196, 133] on link "Analogieen moeilijke vragen 2" at bounding box center [182, 129] width 81 height 7
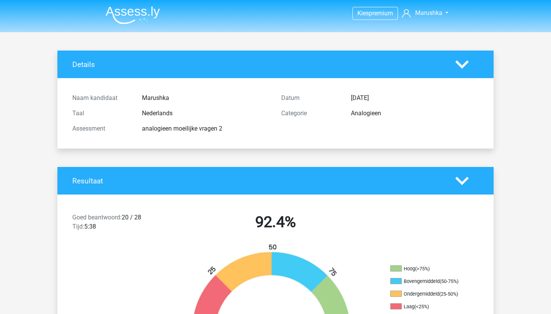
click at [134, 16] on img at bounding box center [133, 15] width 54 height 18
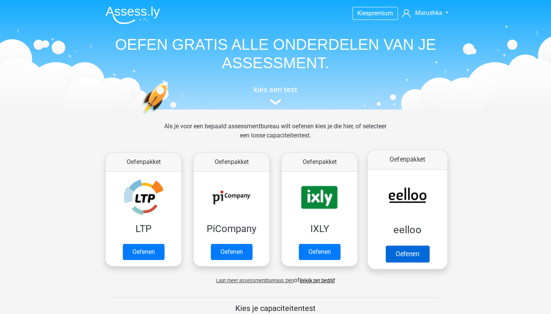
click at [403, 245] on link "Oefenen" at bounding box center [408, 253] width 44 height 17
click at [391, 245] on link "Oefenen" at bounding box center [408, 253] width 44 height 17
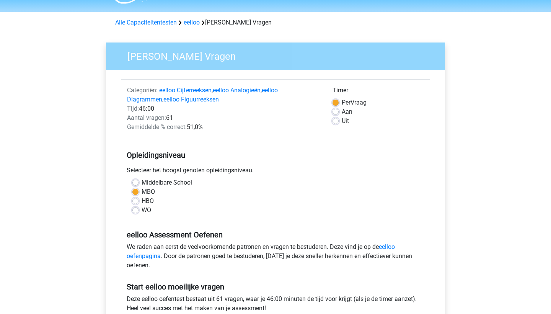
scroll to position [21, 0]
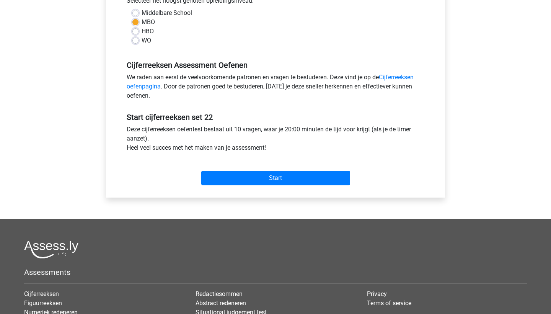
scroll to position [187, 0]
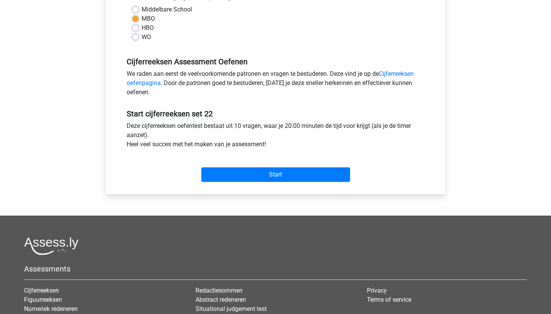
click at [234, 182] on div "Start" at bounding box center [275, 168] width 309 height 33
click at [233, 173] on input "Start" at bounding box center [275, 174] width 149 height 15
